Goal: Task Accomplishment & Management: Complete application form

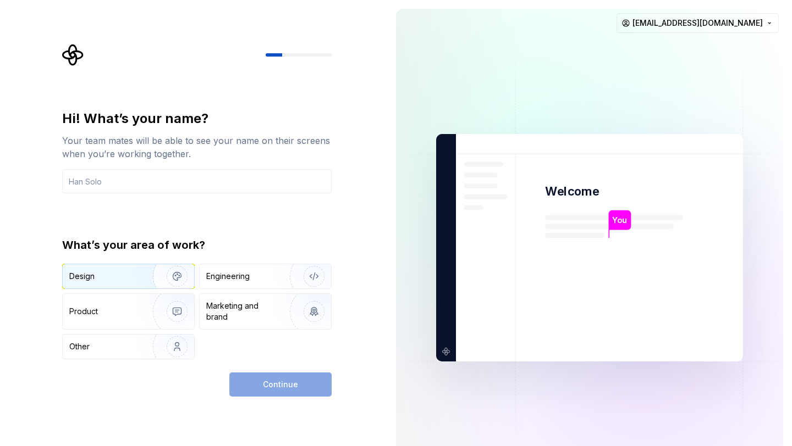
click at [177, 275] on img "button" at bounding box center [170, 277] width 70 height 74
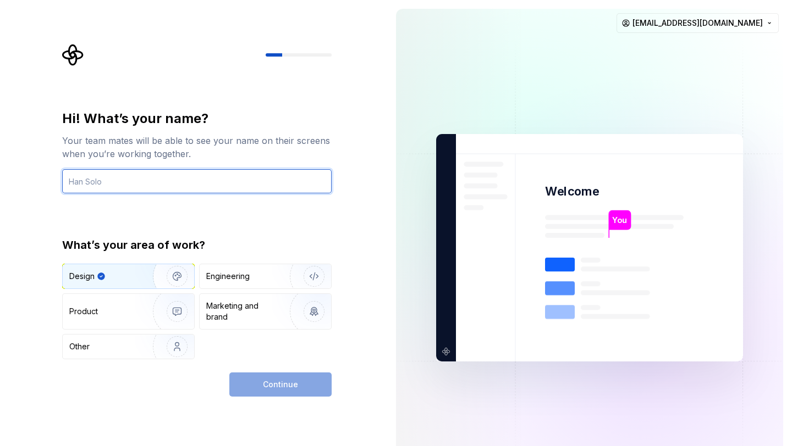
click at [231, 183] on input "text" at bounding box center [196, 181] width 269 height 24
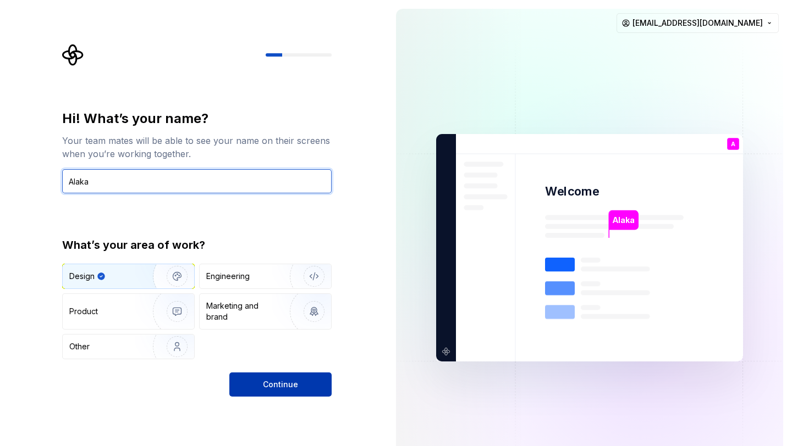
type input "Alaka"
click at [279, 385] on span "Continue" at bounding box center [280, 384] width 35 height 11
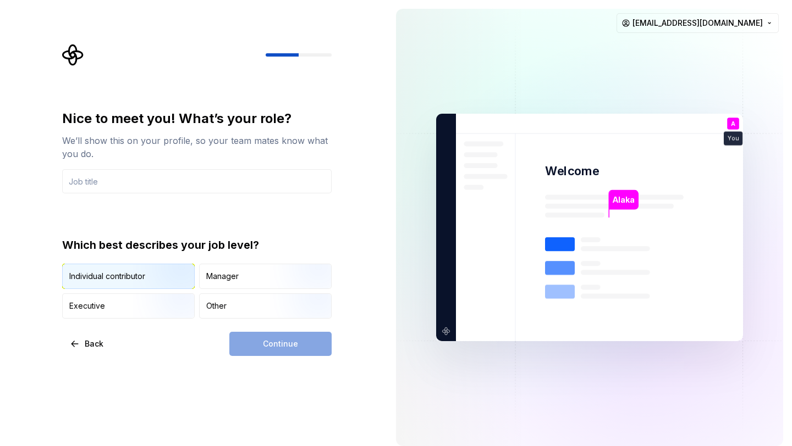
click at [157, 274] on img "button" at bounding box center [168, 290] width 70 height 74
click at [283, 345] on div "Continue" at bounding box center [280, 344] width 102 height 24
click at [259, 175] on input "text" at bounding box center [196, 181] width 269 height 24
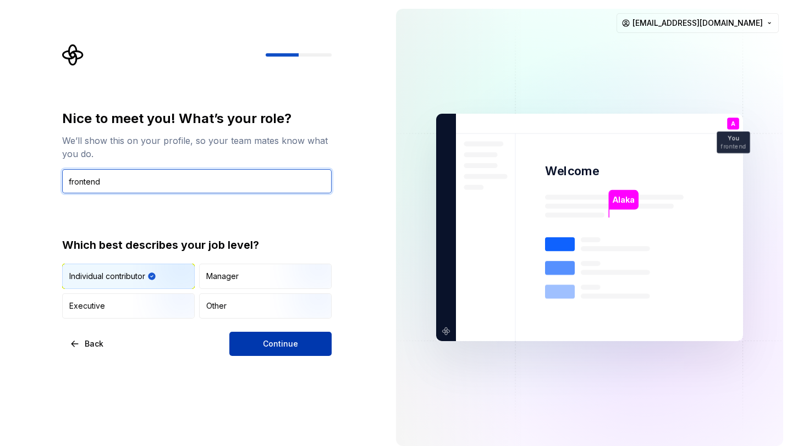
type input "frontend"
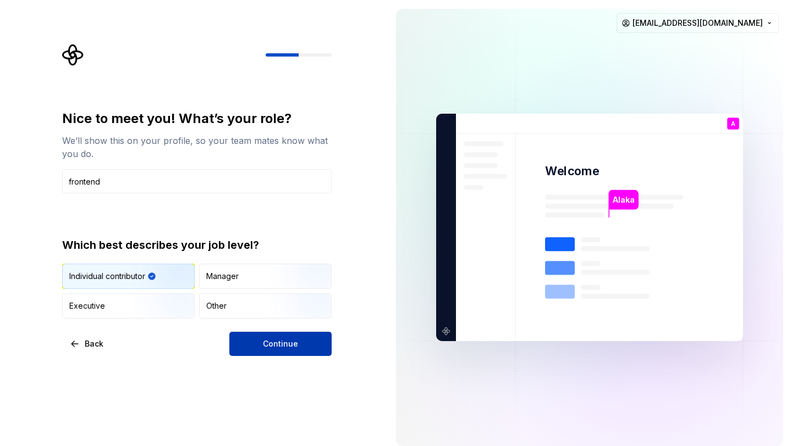
click at [289, 340] on span "Continue" at bounding box center [280, 344] width 35 height 11
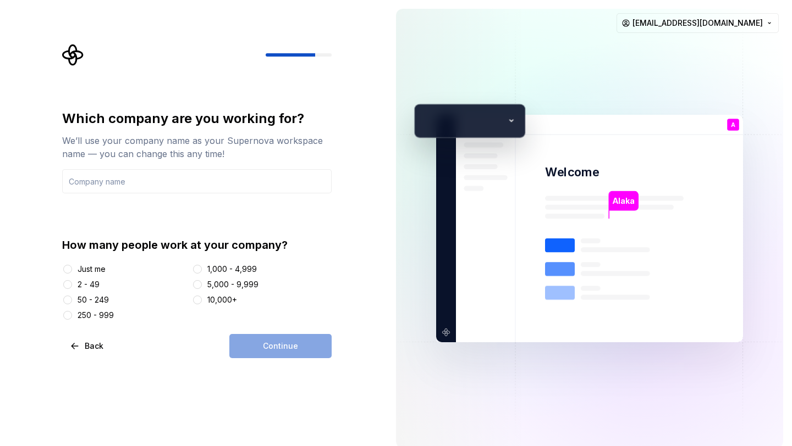
click at [97, 268] on div "Just me" at bounding box center [92, 269] width 28 height 11
click at [72, 268] on button "Just me" at bounding box center [67, 269] width 9 height 9
click at [230, 178] on input "text" at bounding box center [196, 181] width 269 height 24
type input "o"
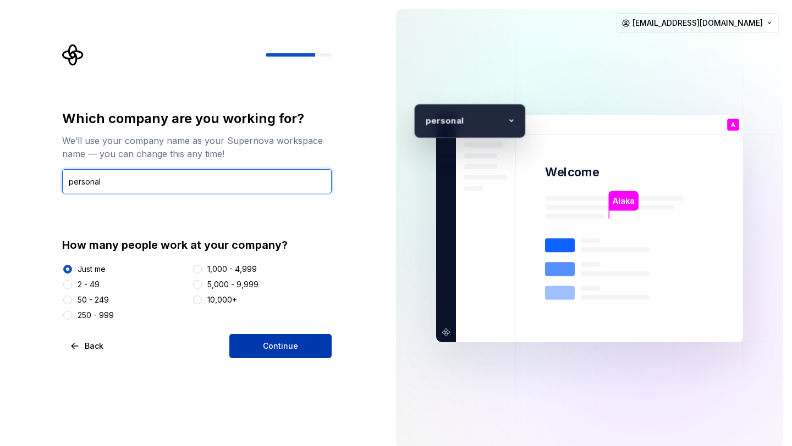
type input "personal"
click at [274, 335] on button "Continue" at bounding box center [280, 346] width 102 height 24
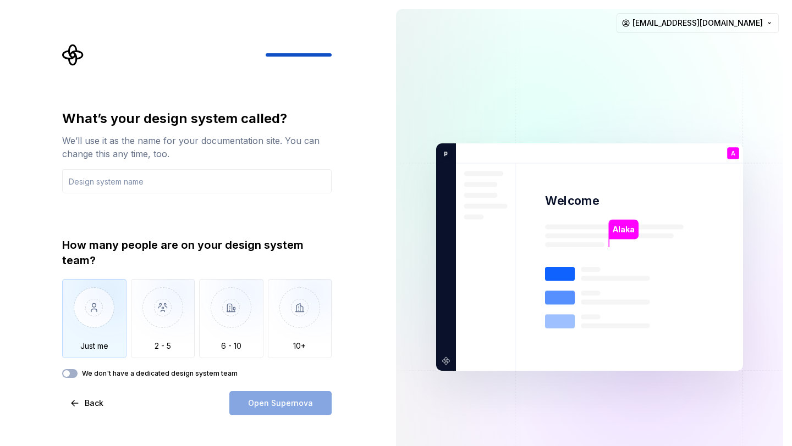
click at [103, 299] on img "button" at bounding box center [94, 316] width 64 height 74
click at [118, 187] on input "text" at bounding box center [196, 181] width 269 height 24
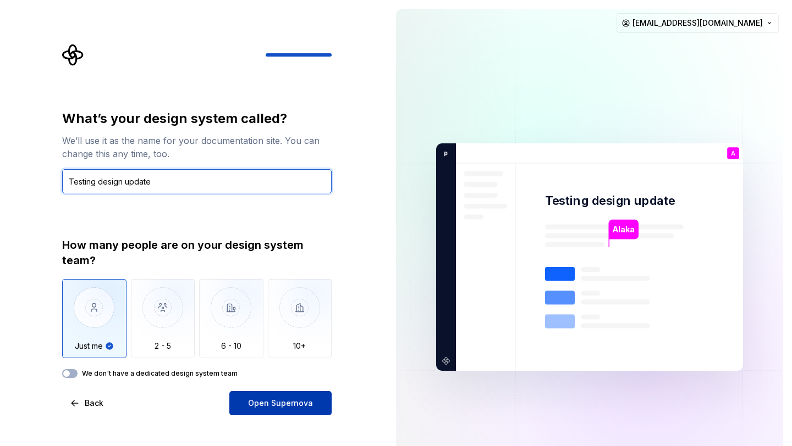
type input "Testing design update"
click at [269, 401] on span "Open Supernova" at bounding box center [280, 403] width 65 height 11
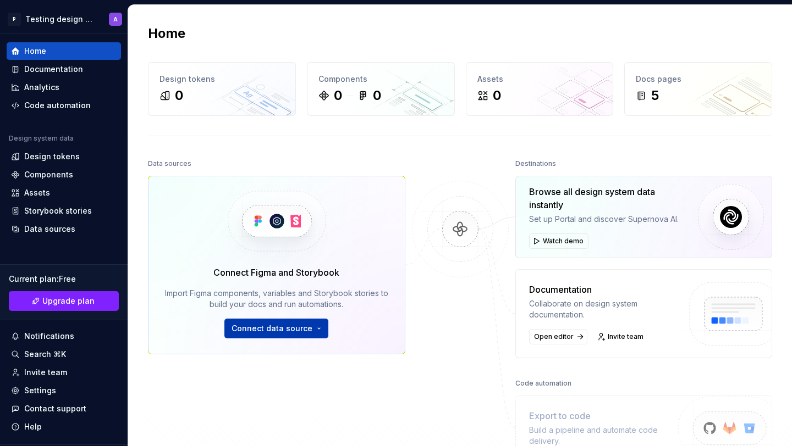
click at [312, 324] on button "Connect data source" at bounding box center [276, 329] width 104 height 20
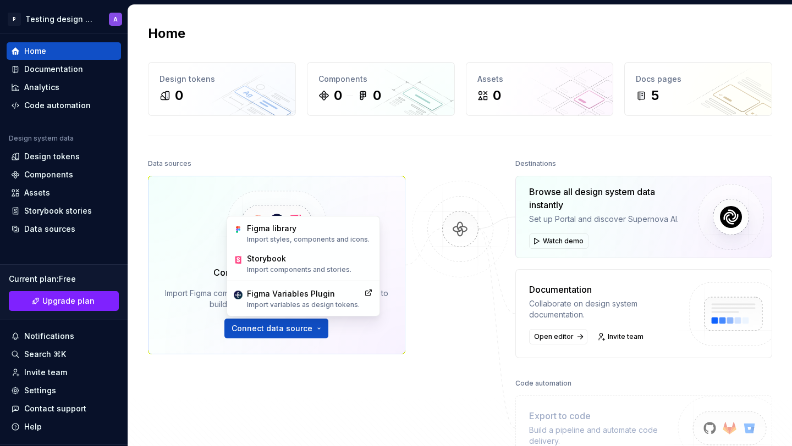
click at [380, 422] on div "Data sources Connect Figma and Storybook Import Figma components, variables and…" at bounding box center [276, 290] width 257 height 268
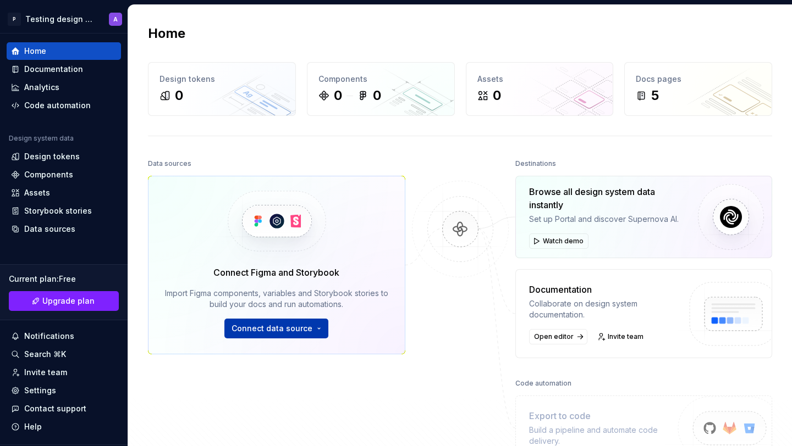
click at [301, 332] on span "Connect data source" at bounding box center [271, 328] width 81 height 11
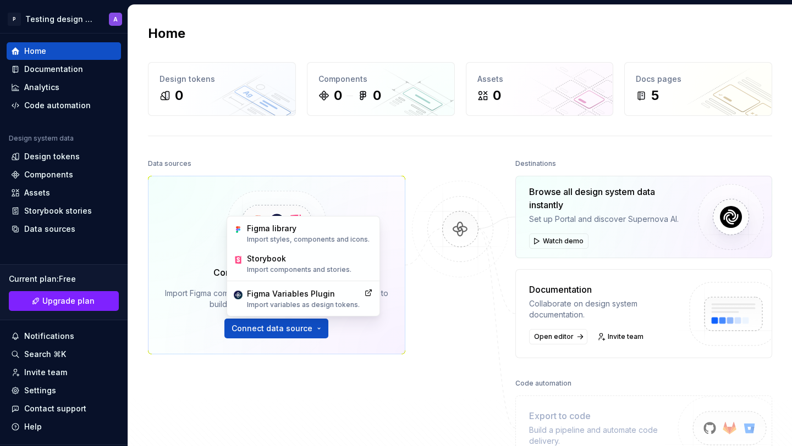
click at [418, 372] on div at bounding box center [460, 308] width 110 height 305
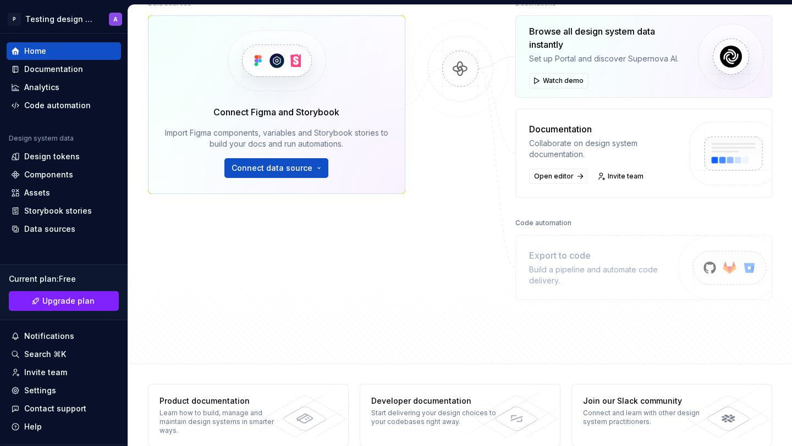
scroll to position [181, 0]
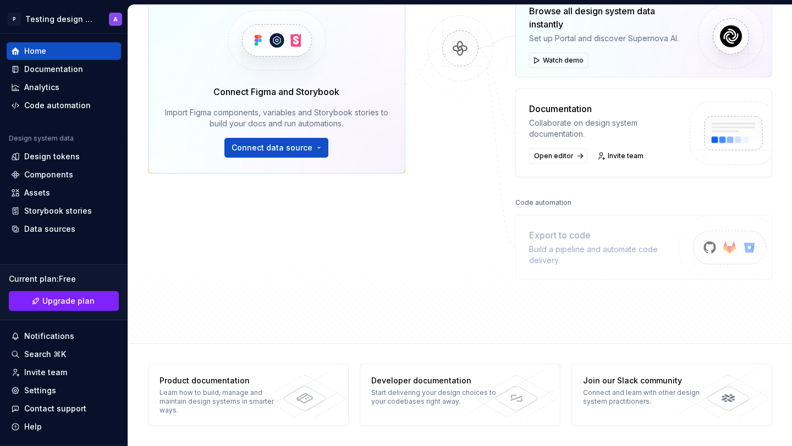
click at [598, 235] on div "Export to code" at bounding box center [604, 235] width 151 height 13
click at [757, 251] on img at bounding box center [725, 260] width 135 height 90
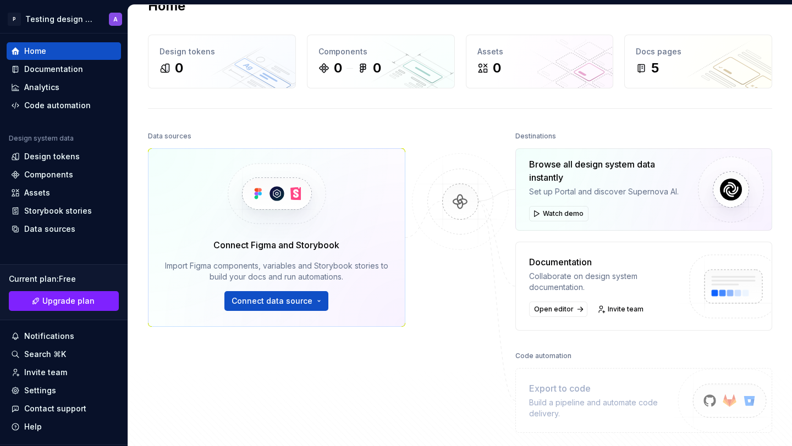
scroll to position [0, 0]
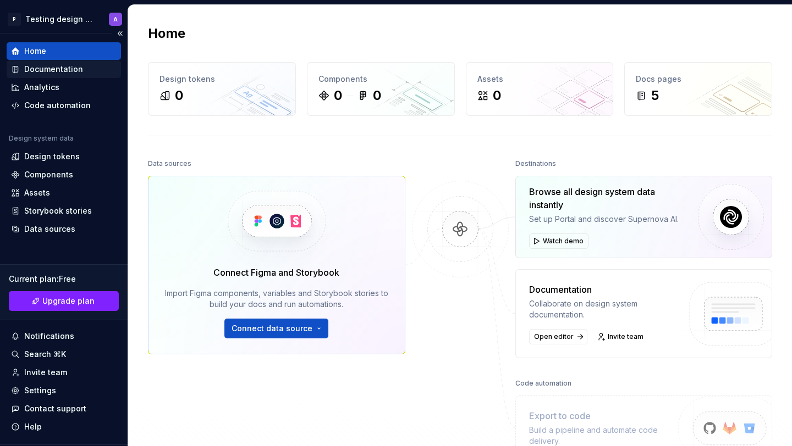
click at [63, 66] on div "Documentation" at bounding box center [53, 69] width 59 height 11
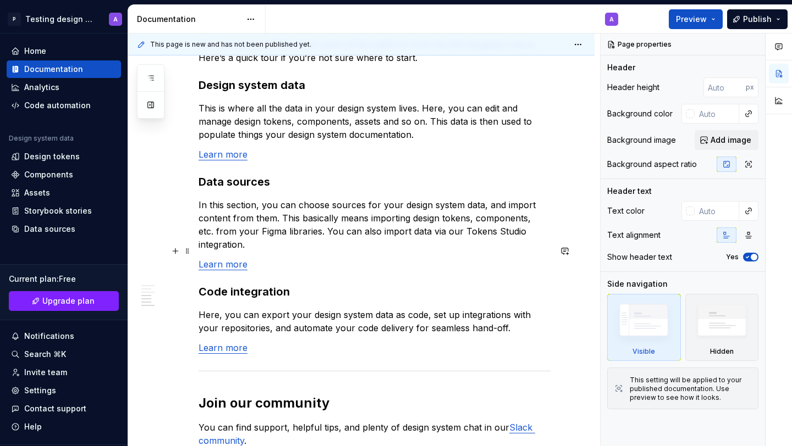
scroll to position [979, 0]
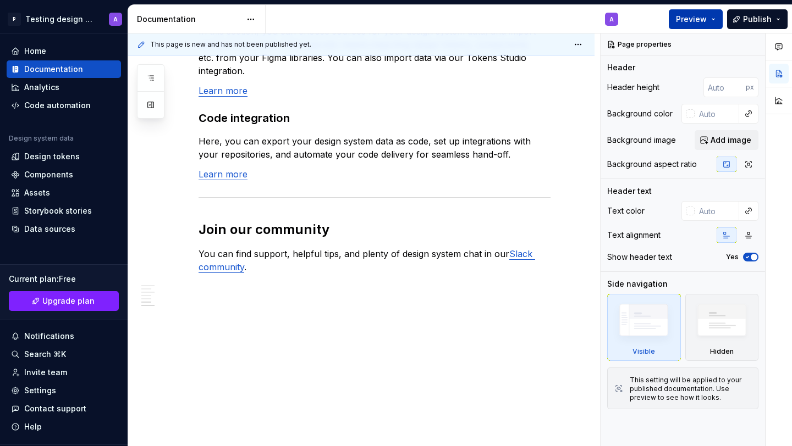
click at [686, 21] on span "Preview" at bounding box center [691, 19] width 31 height 11
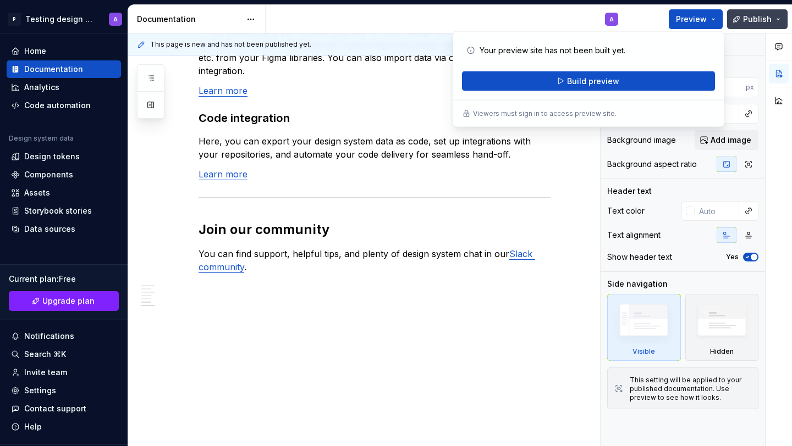
click at [754, 24] on span "Publish" at bounding box center [757, 19] width 29 height 11
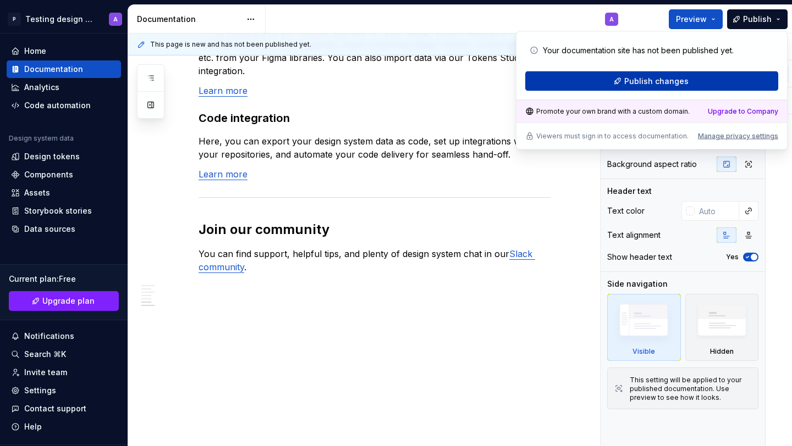
click at [714, 84] on button "Publish changes" at bounding box center [651, 81] width 253 height 20
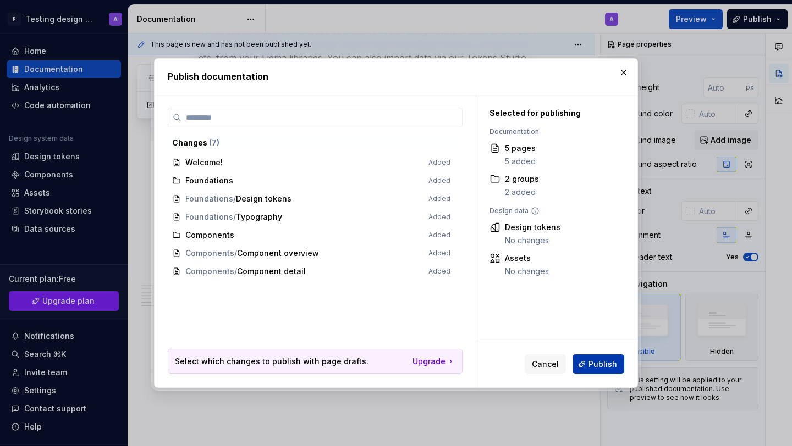
click at [593, 370] on button "Publish" at bounding box center [598, 365] width 52 height 20
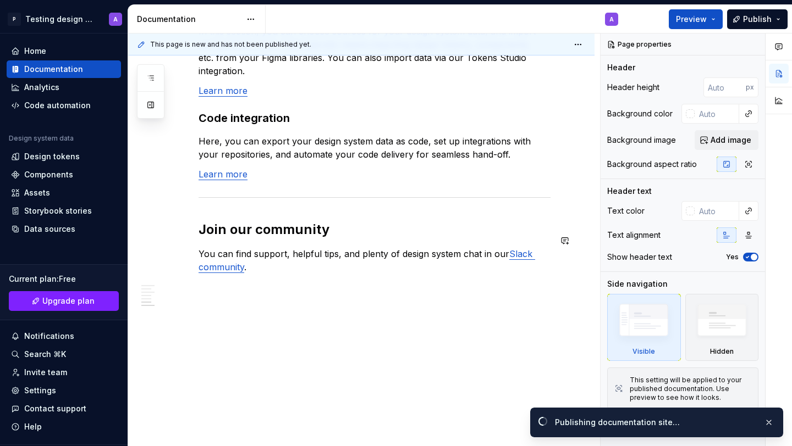
scroll to position [965, 0]
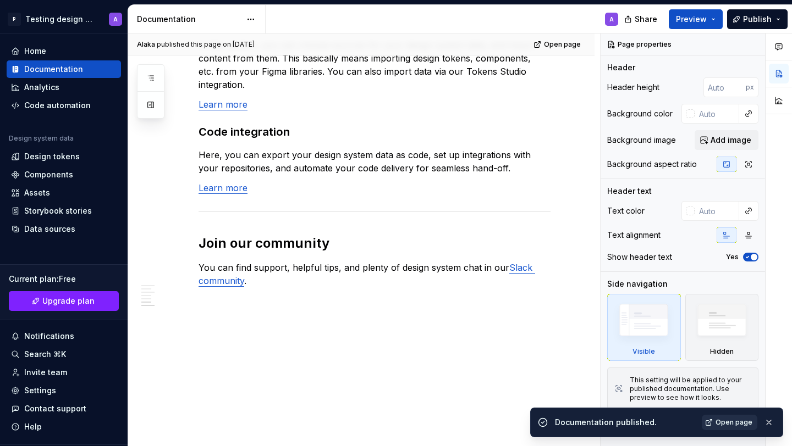
click at [722, 421] on span "Open page" at bounding box center [733, 422] width 37 height 9
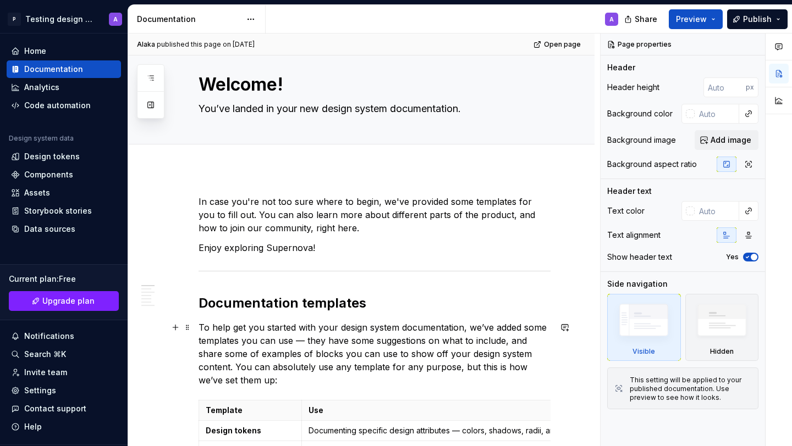
scroll to position [0, 0]
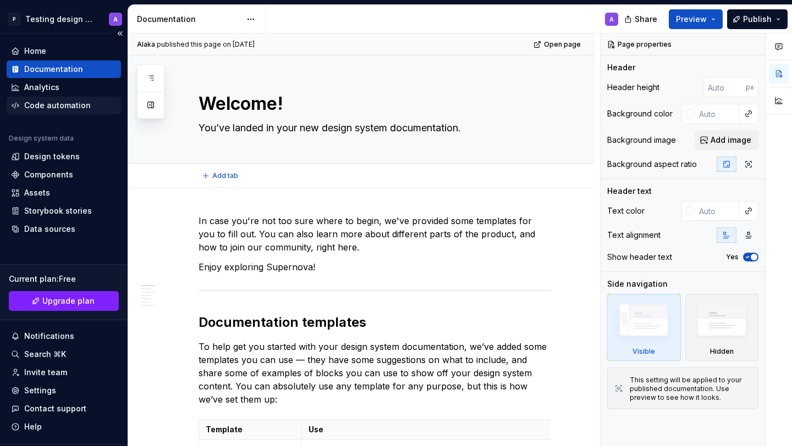
type textarea "*"
click at [62, 96] on div "Analytics" at bounding box center [64, 88] width 114 height 18
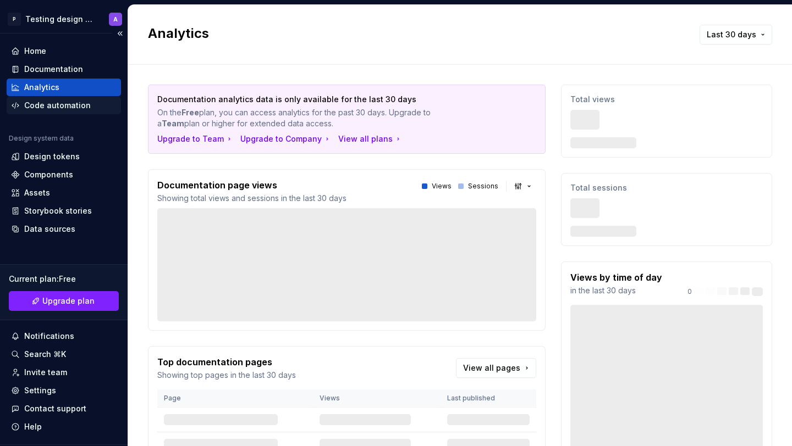
click at [69, 109] on div "Code automation" at bounding box center [57, 105] width 67 height 11
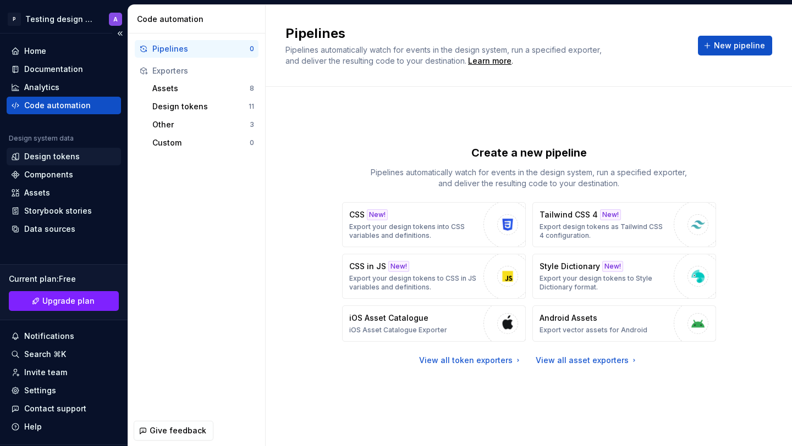
click at [73, 158] on div "Design tokens" at bounding box center [52, 156] width 56 height 11
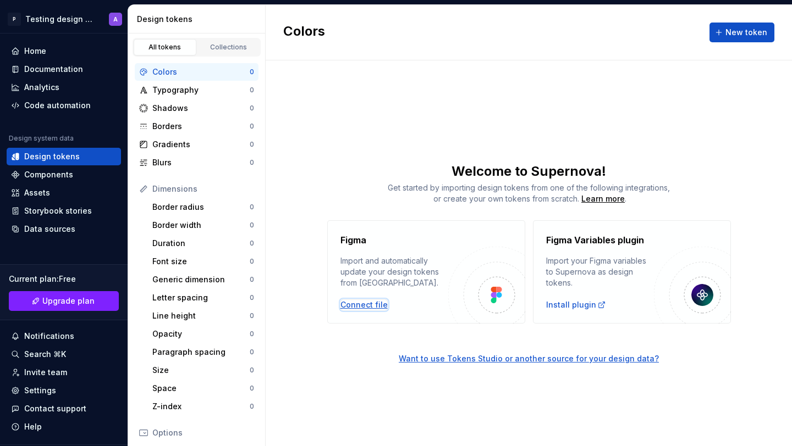
click at [360, 306] on div "Connect file" at bounding box center [363, 305] width 47 height 11
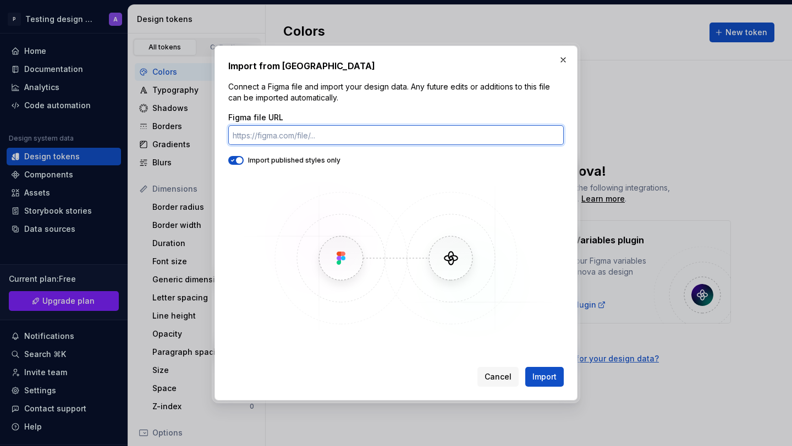
paste input "[URL][DOMAIN_NAME]"
type input "[URL][DOMAIN_NAME]"
click at [443, 139] on input "[URL][DOMAIN_NAME]" at bounding box center [395, 135] width 335 height 20
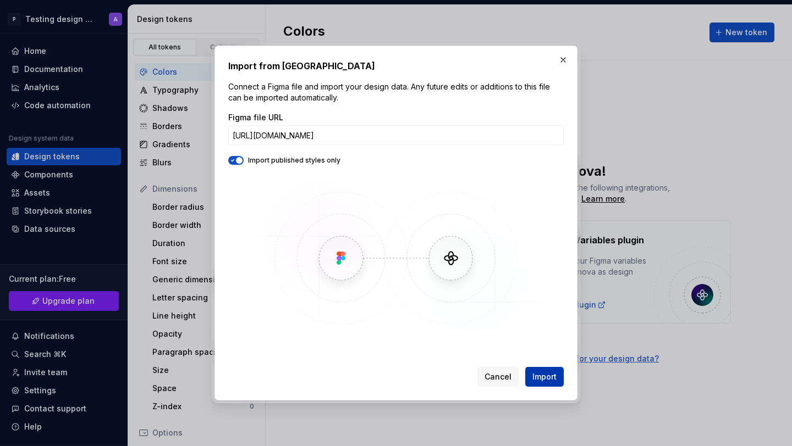
click at [539, 376] on span "Import" at bounding box center [544, 377] width 24 height 11
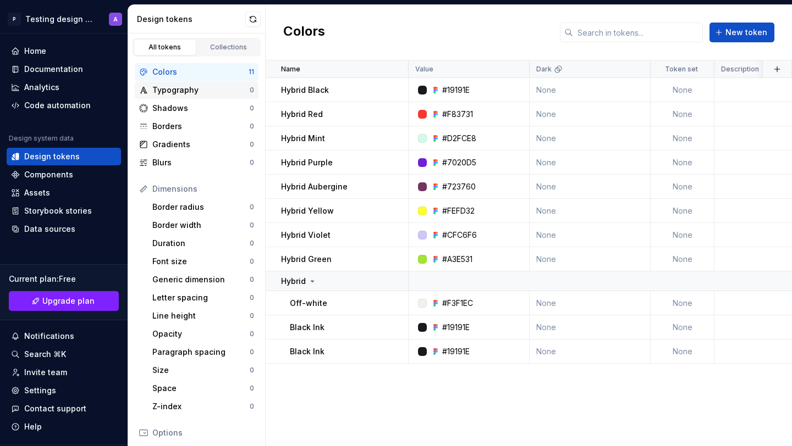
click at [216, 91] on div "Typography" at bounding box center [200, 90] width 97 height 11
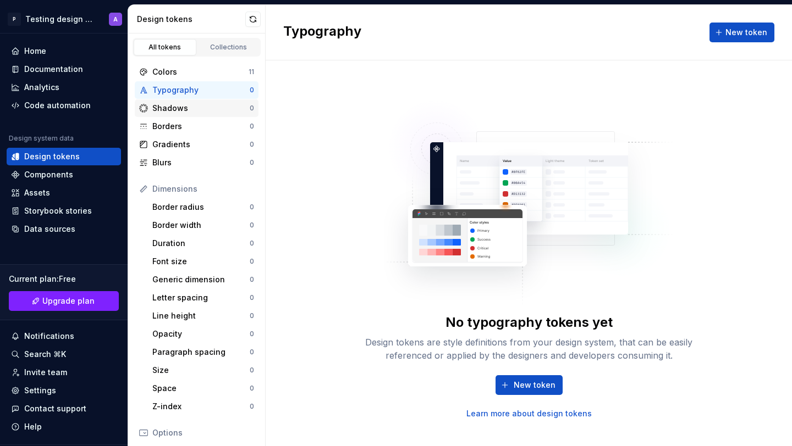
click at [179, 111] on div "Shadows" at bounding box center [200, 108] width 97 height 11
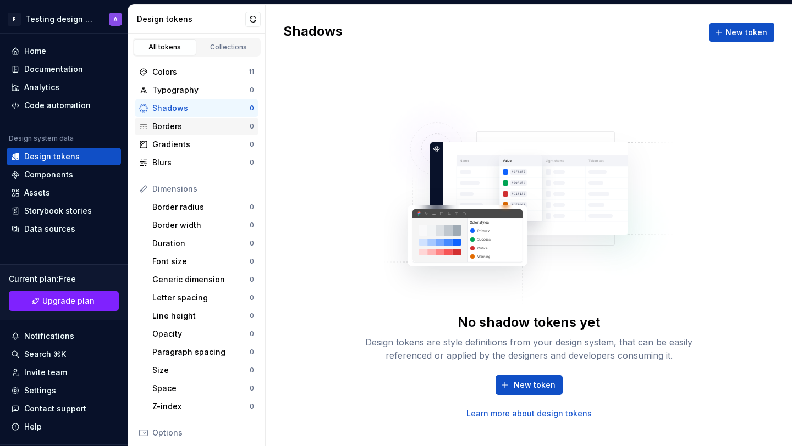
click at [182, 123] on div "Borders" at bounding box center [200, 126] width 97 height 11
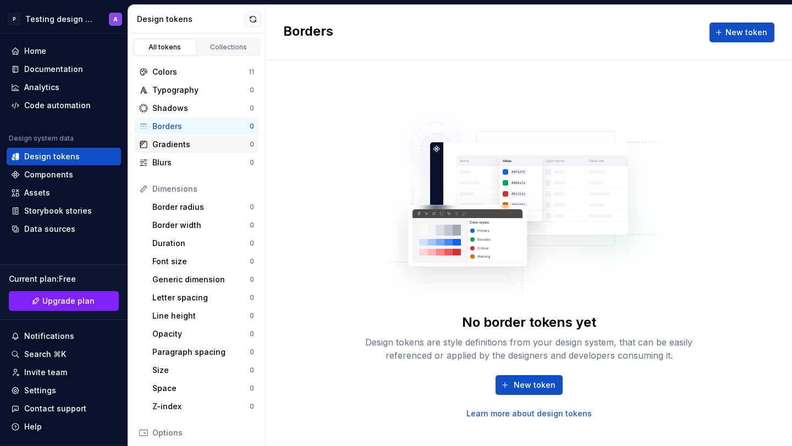
click at [188, 147] on div "Gradients" at bounding box center [200, 144] width 97 height 11
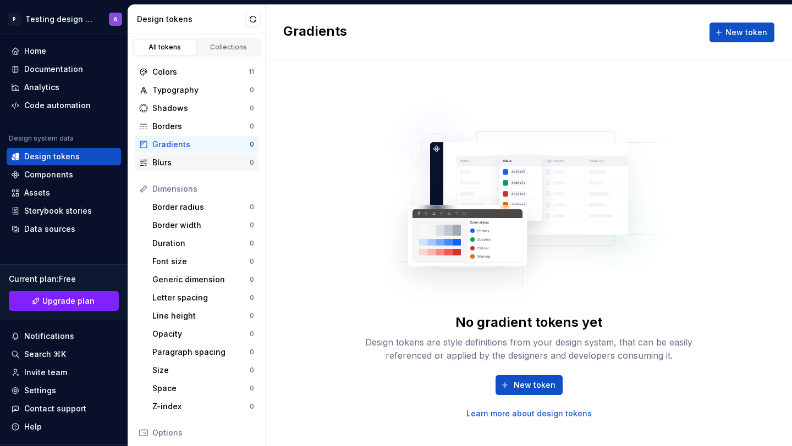
click at [189, 158] on div "Blurs" at bounding box center [200, 162] width 97 height 11
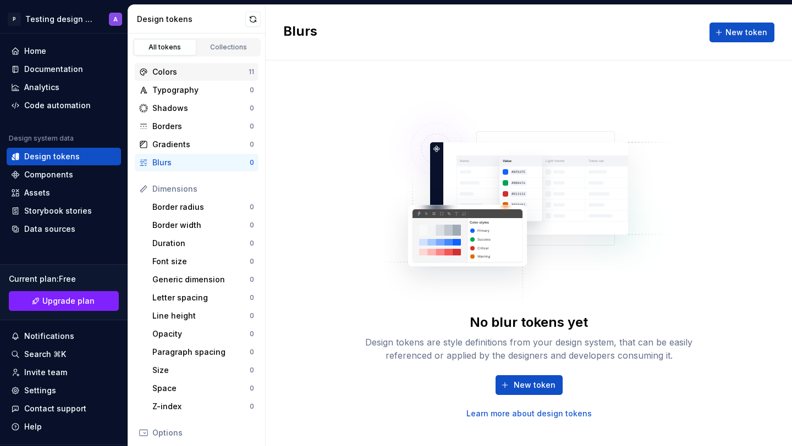
click at [185, 63] on div "Colors 11" at bounding box center [197, 72] width 124 height 18
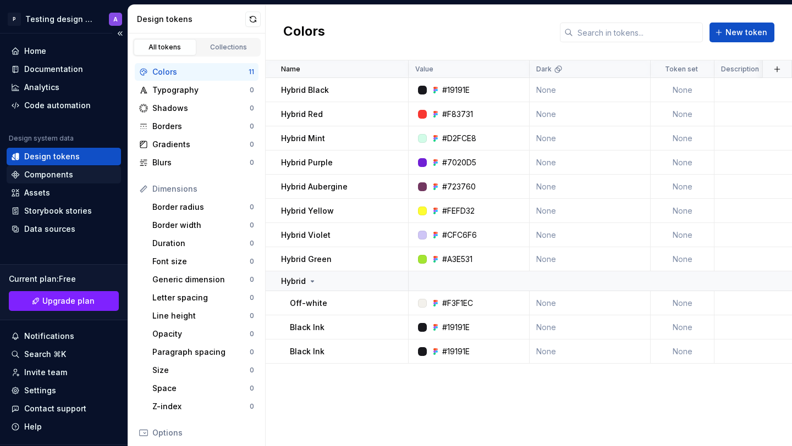
click at [61, 174] on div "Components" at bounding box center [48, 174] width 49 height 11
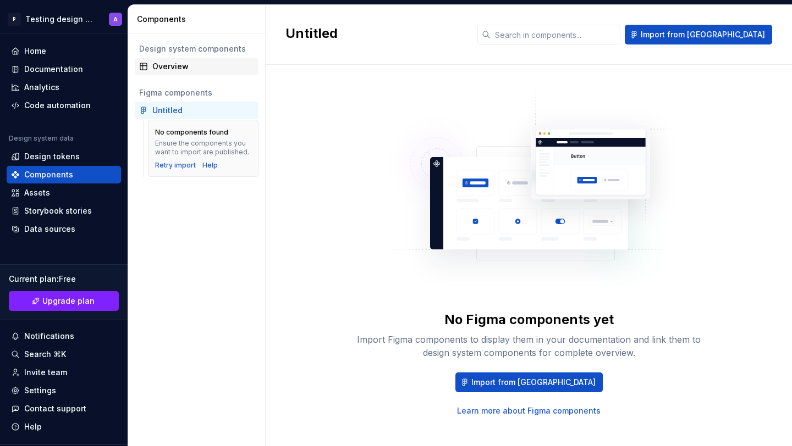
click at [196, 64] on div "Overview" at bounding box center [203, 66] width 102 height 11
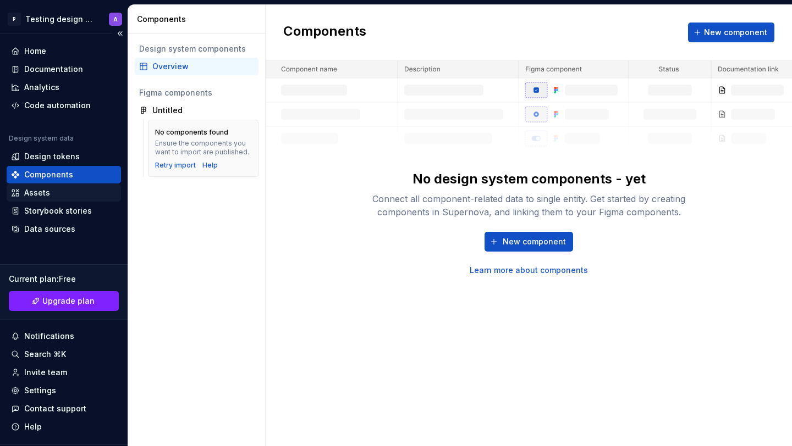
click at [65, 197] on div "Assets" at bounding box center [64, 192] width 106 height 11
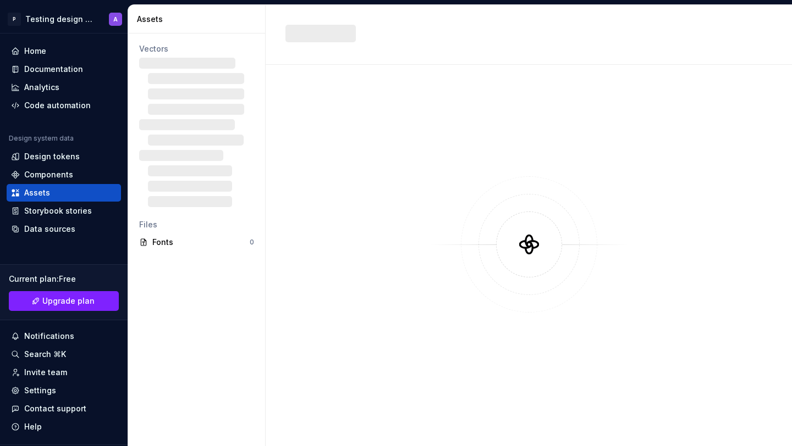
click at [302, 279] on div at bounding box center [528, 245] width 487 height 320
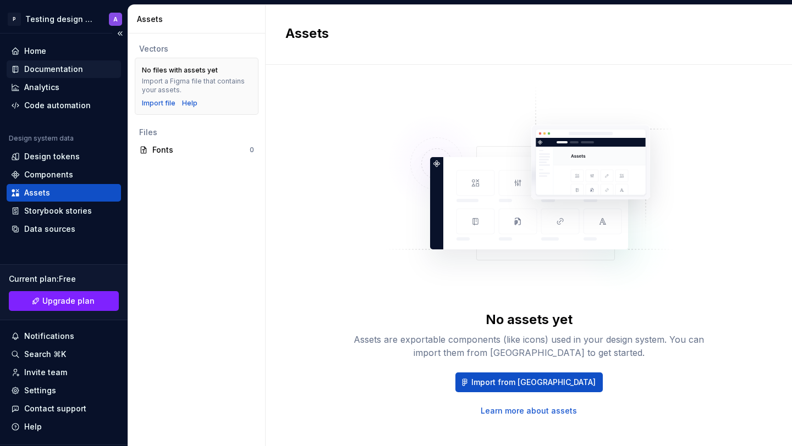
click at [55, 74] on div "Documentation" at bounding box center [53, 69] width 59 height 11
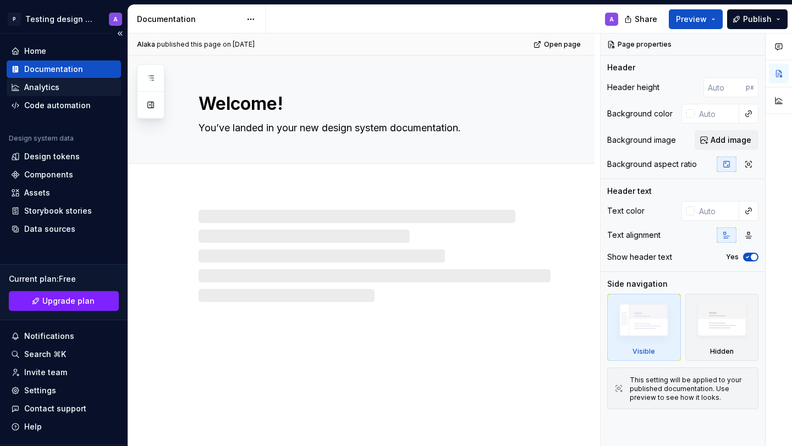
type textarea "*"
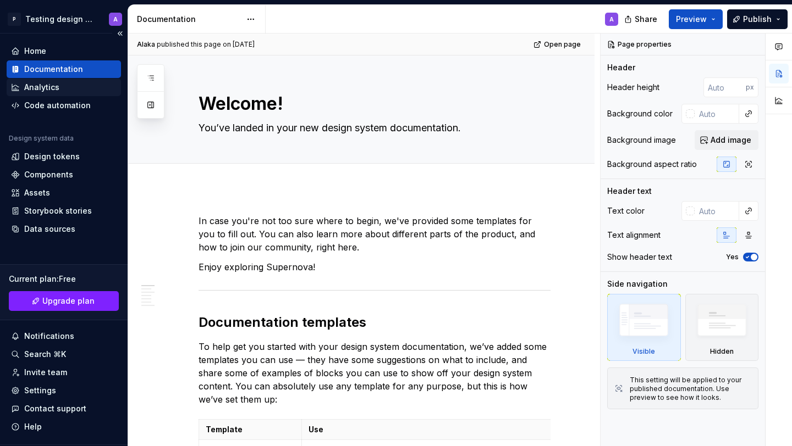
click at [58, 87] on div "Analytics" at bounding box center [41, 87] width 35 height 11
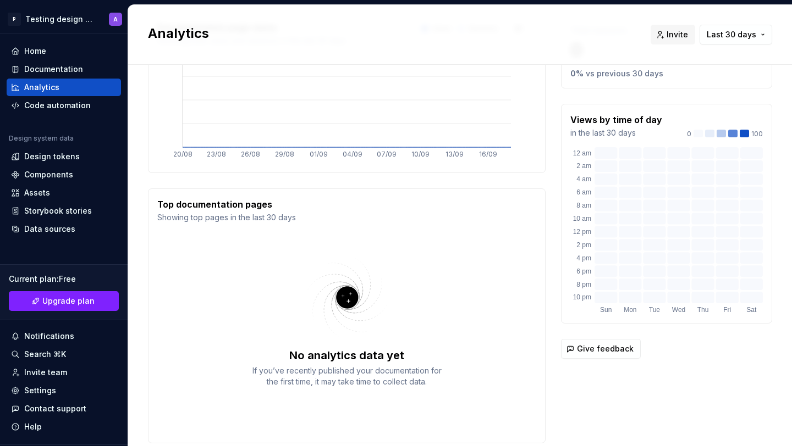
scroll to position [197, 0]
